Goal: Check status

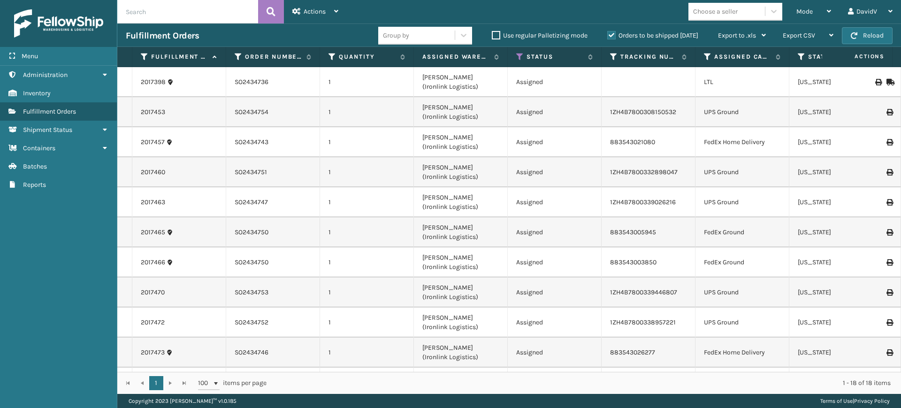
click at [613, 35] on label "Orders to be shipped [DATE]" at bounding box center [652, 35] width 91 height 8
click at [607, 35] on input "Orders to be shipped [DATE]" at bounding box center [607, 33] width 0 height 6
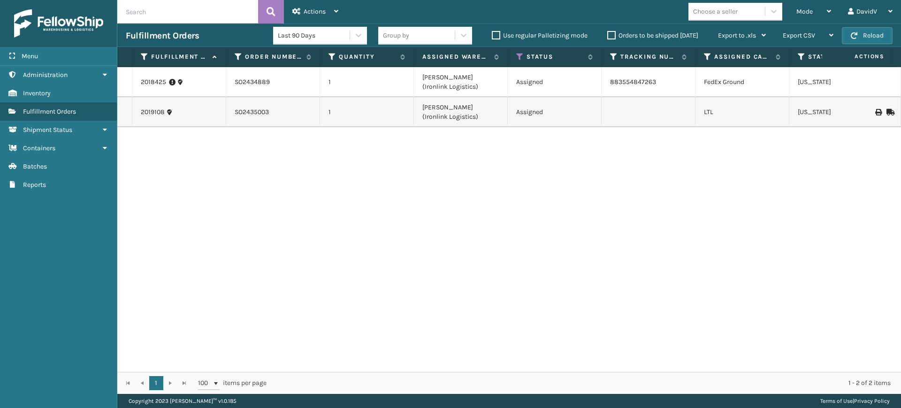
click at [613, 35] on label "Orders to be shipped [DATE]" at bounding box center [652, 35] width 91 height 8
click at [607, 35] on input "Orders to be shipped [DATE]" at bounding box center [607, 33] width 0 height 6
click at [613, 35] on label "Orders to be shipped [DATE]" at bounding box center [652, 35] width 91 height 8
click at [607, 35] on input "Orders to be shipped [DATE]" at bounding box center [607, 33] width 0 height 6
click at [613, 35] on label "Orders to be shipped [DATE]" at bounding box center [652, 35] width 91 height 8
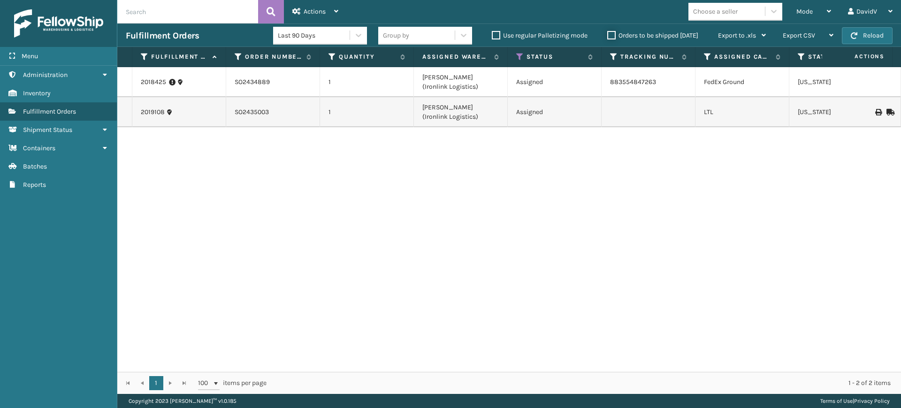
click at [607, 35] on input "Orders to be shipped [DATE]" at bounding box center [607, 33] width 0 height 6
click at [155, 110] on link "2019108" at bounding box center [153, 111] width 24 height 9
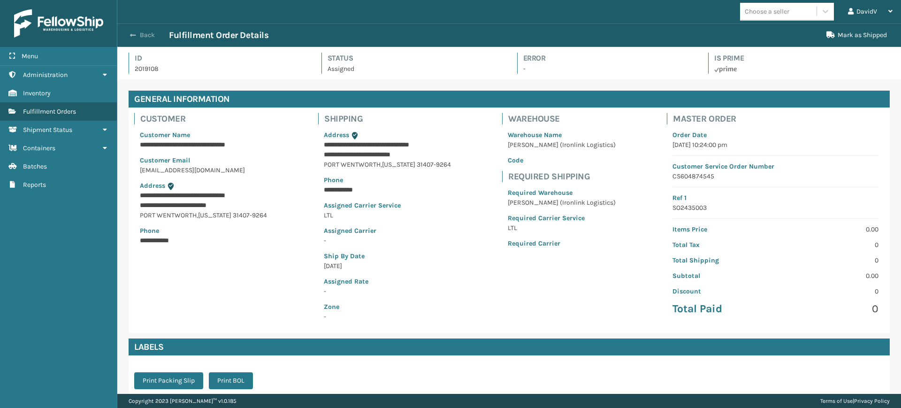
click at [135, 35] on span "button" at bounding box center [133, 35] width 6 height 7
